Goal: Navigation & Orientation: Go to known website

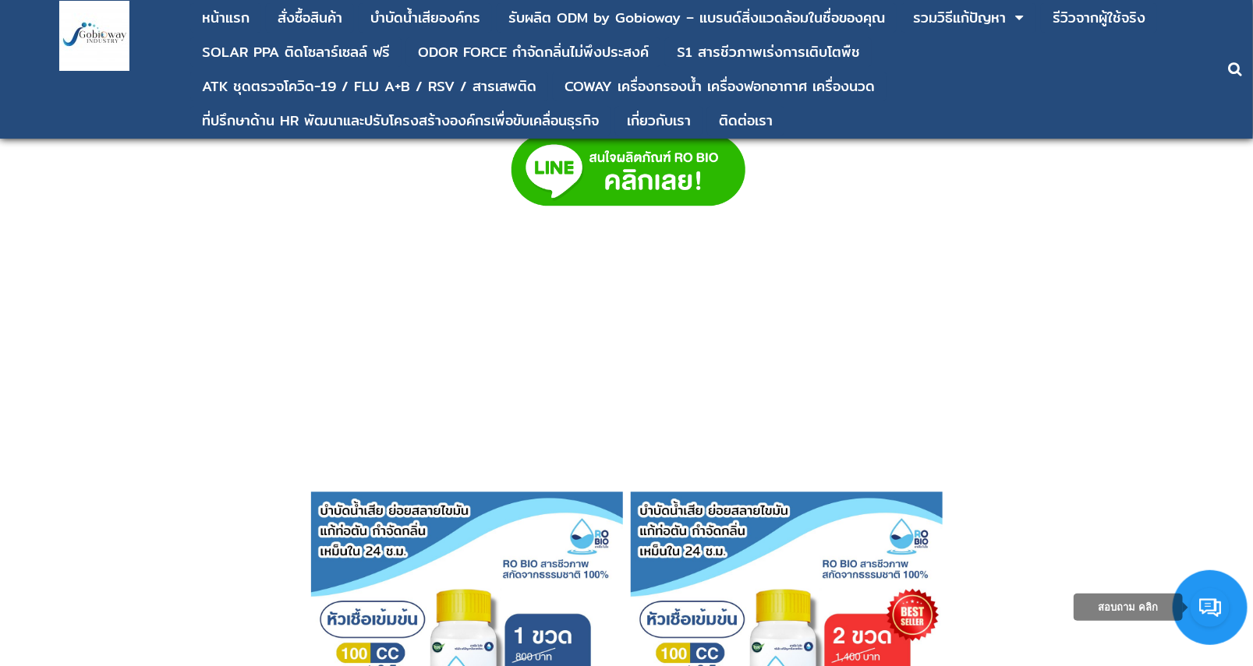
scroll to position [3799, 0]
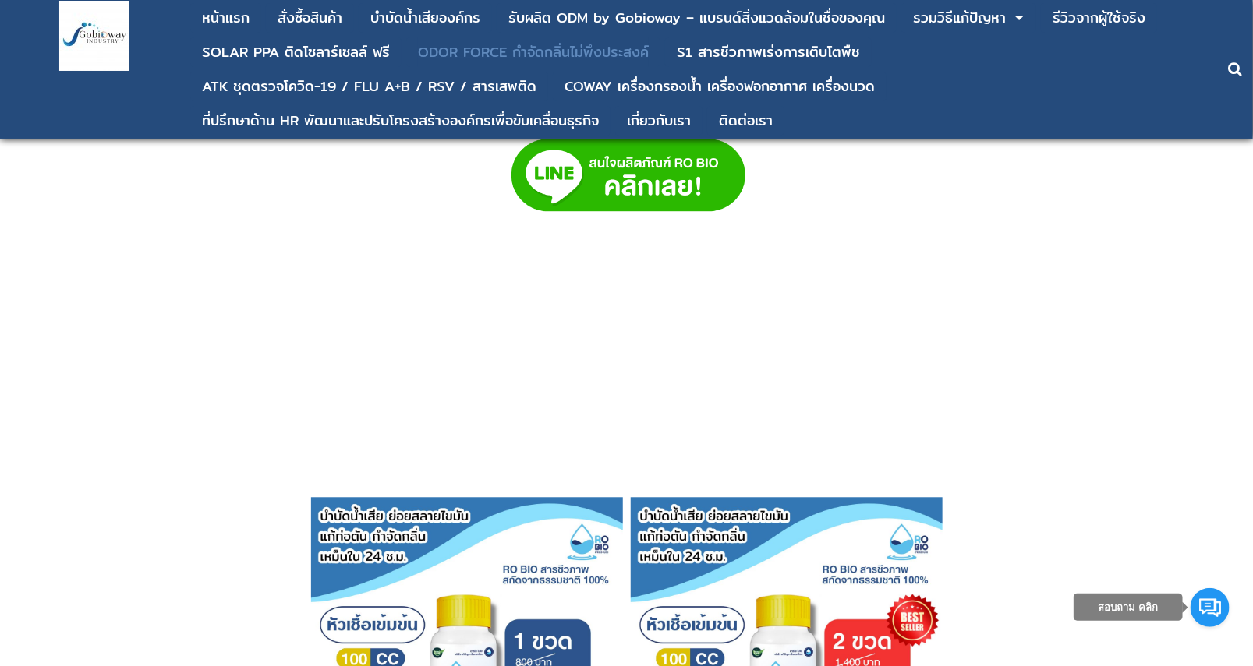
click at [464, 55] on div "ODOR FORCE กำจัดกลิ่นไม่พึงประสงค์" at bounding box center [533, 52] width 231 height 14
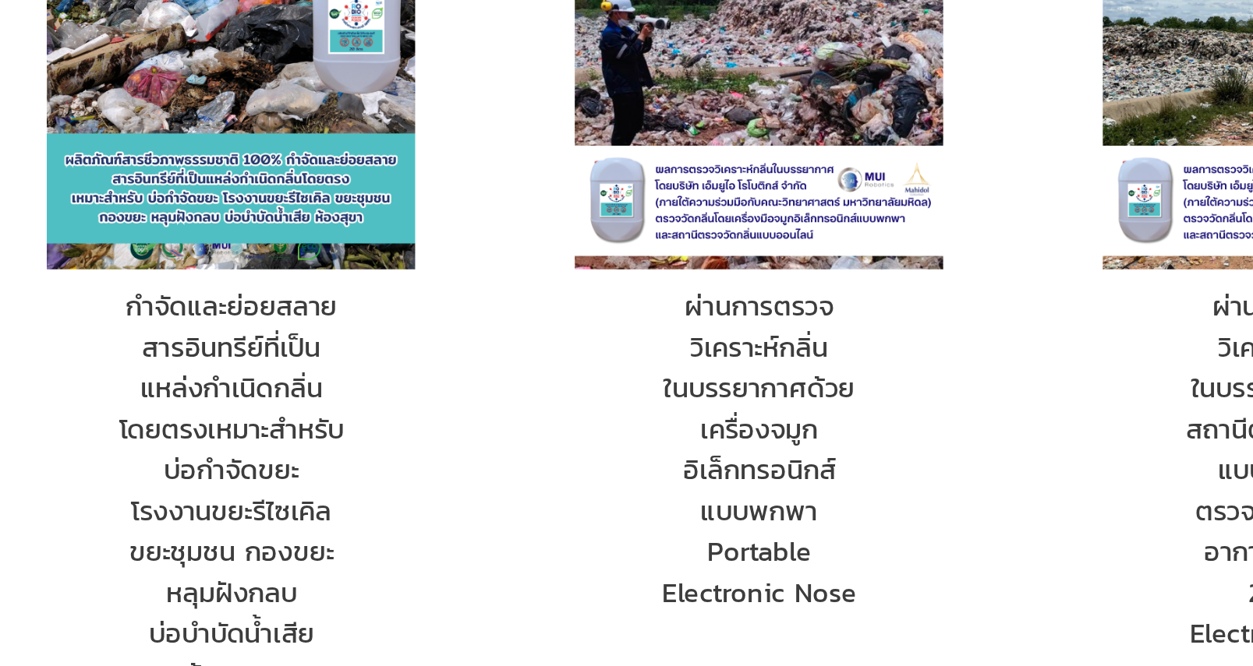
scroll to position [886, 0]
